Goal: Transaction & Acquisition: Purchase product/service

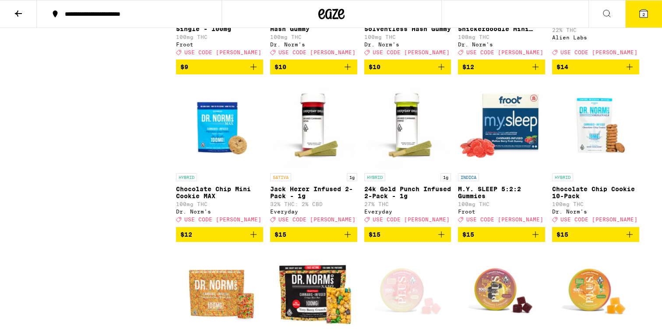
click at [646, 14] on icon at bounding box center [644, 14] width 8 height 8
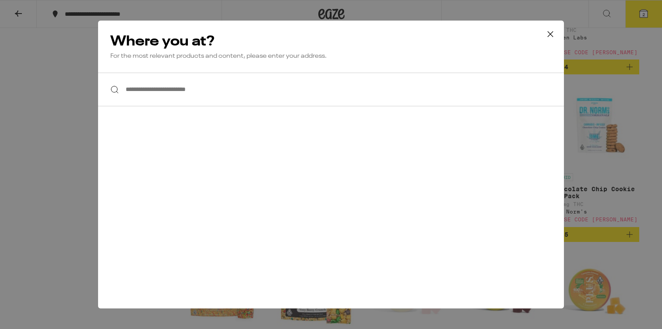
click at [549, 34] on icon at bounding box center [550, 34] width 13 height 13
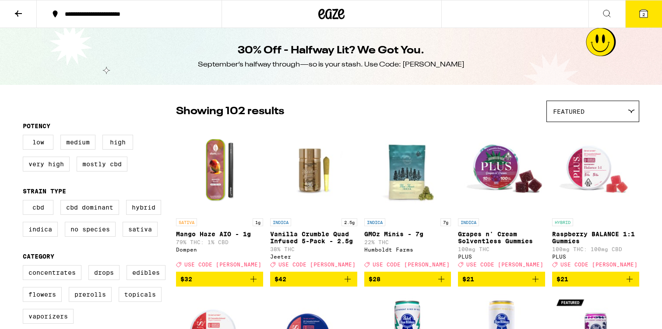
click at [21, 14] on icon at bounding box center [18, 13] width 11 height 11
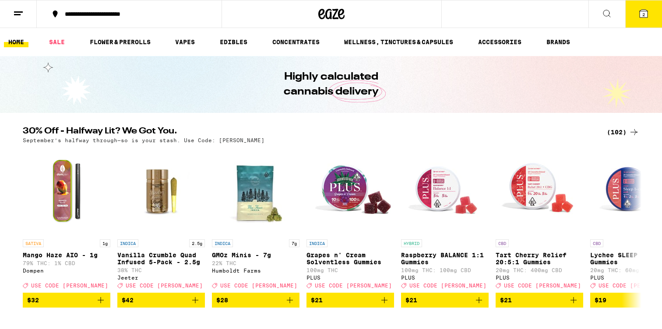
click at [18, 13] on icon at bounding box center [18, 13] width 11 height 11
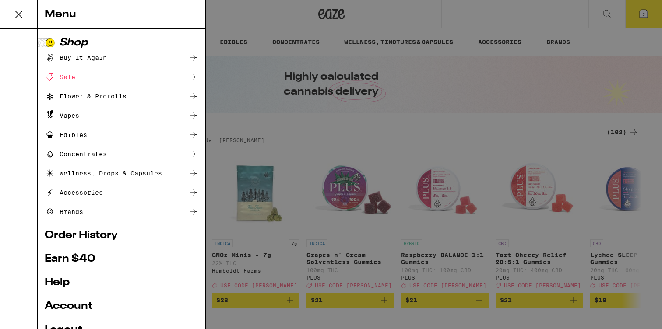
click at [105, 74] on div "Sale" at bounding box center [122, 77] width 154 height 11
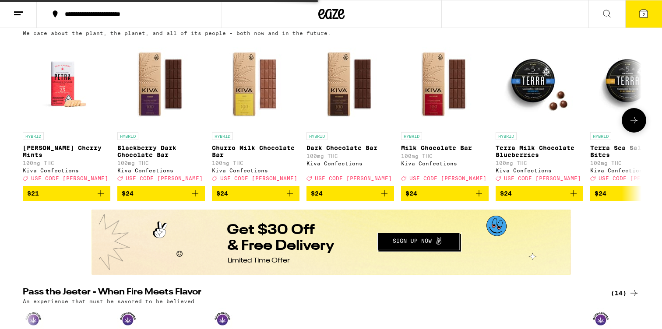
scroll to position [277, 0]
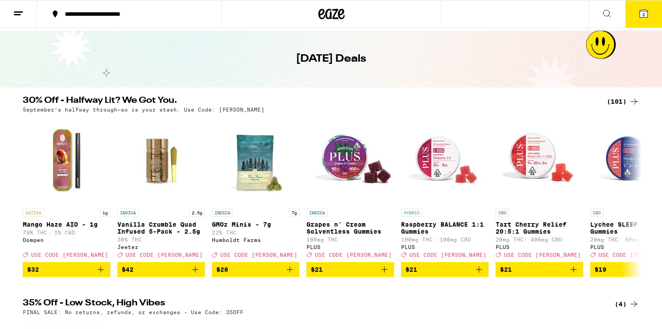
scroll to position [47, 0]
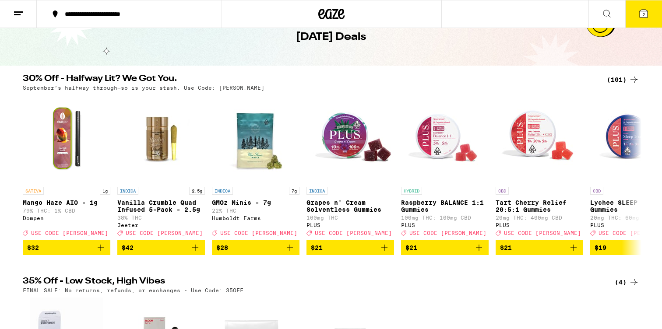
click at [613, 77] on div "(101)" at bounding box center [623, 79] width 32 height 11
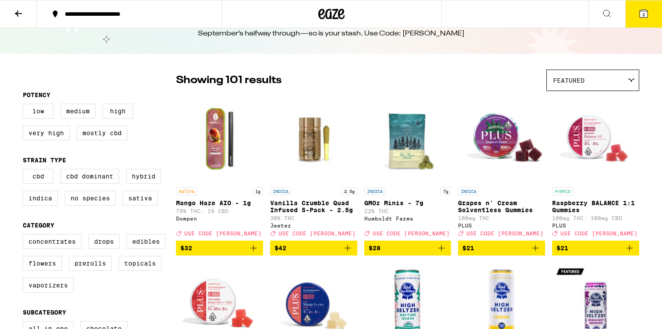
scroll to position [27, 0]
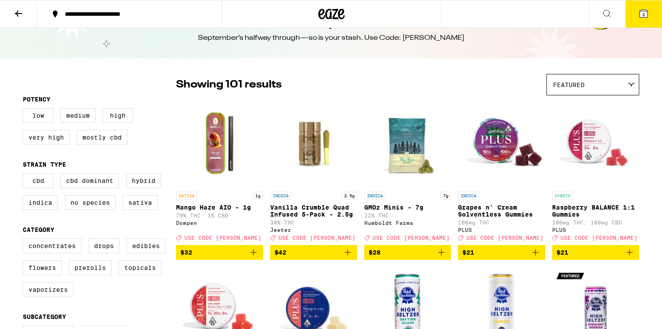
click at [643, 12] on span "2" at bounding box center [644, 14] width 3 height 5
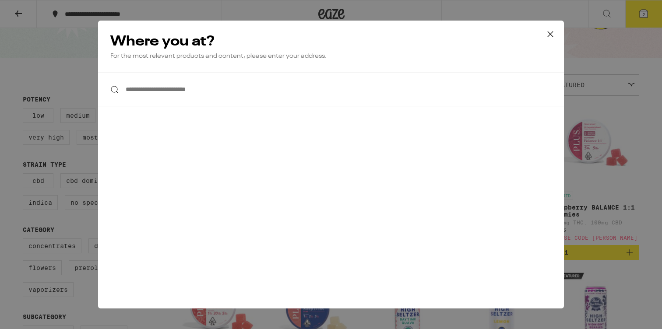
click at [347, 97] on input "**********" at bounding box center [331, 90] width 466 height 34
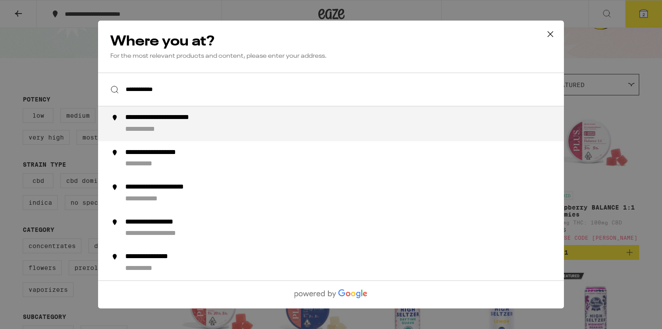
click at [159, 123] on div "**********" at bounding box center [179, 117] width 109 height 9
type input "**********"
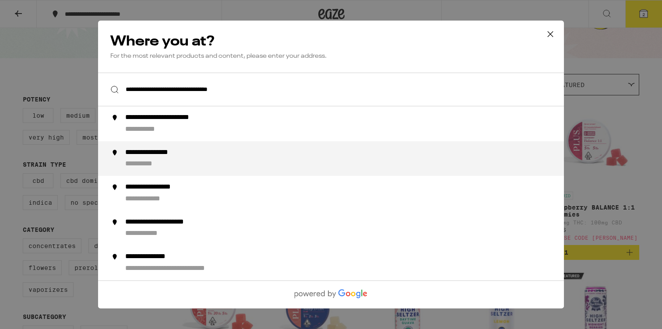
scroll to position [55, 0]
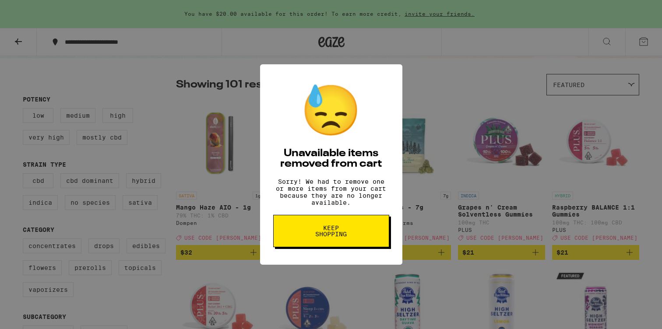
click at [339, 234] on span "Keep Shopping" at bounding box center [331, 231] width 45 height 12
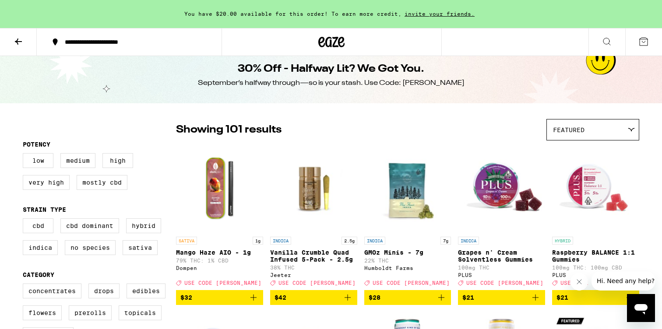
scroll to position [9, 0]
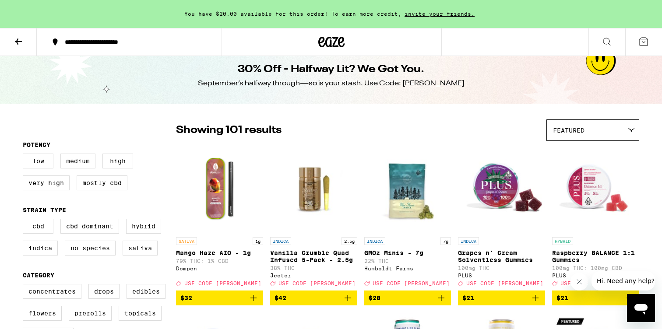
click at [9, 40] on button at bounding box center [18, 42] width 37 height 28
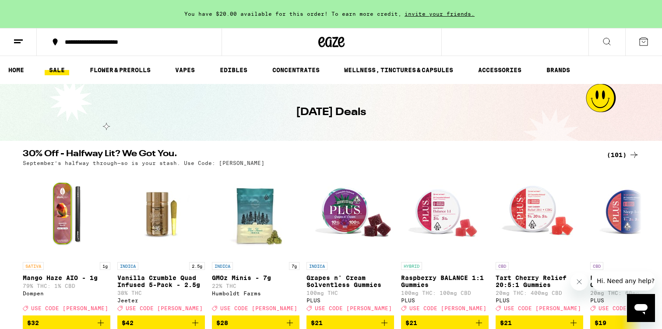
click at [622, 152] on div "(101)" at bounding box center [623, 155] width 32 height 11
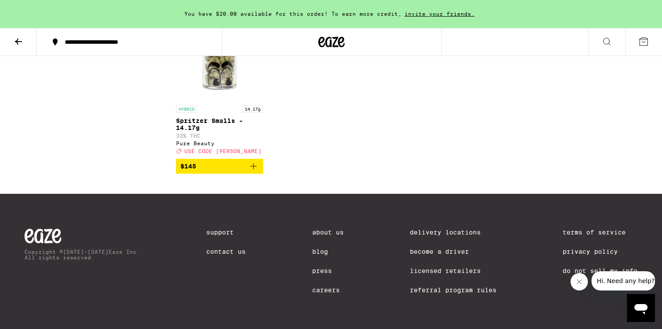
scroll to position [3491, 0]
